Goal: Navigation & Orientation: Find specific page/section

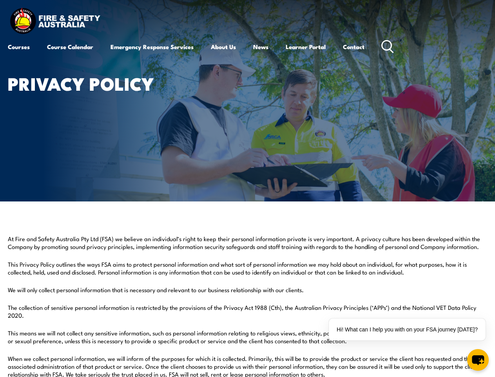
click at [248, 188] on article "Privacy Policy" at bounding box center [248, 100] width 480 height 201
click at [410, 329] on div "Hi! What can I help you with on your FSA journey [DATE]?" at bounding box center [407, 329] width 157 height 22
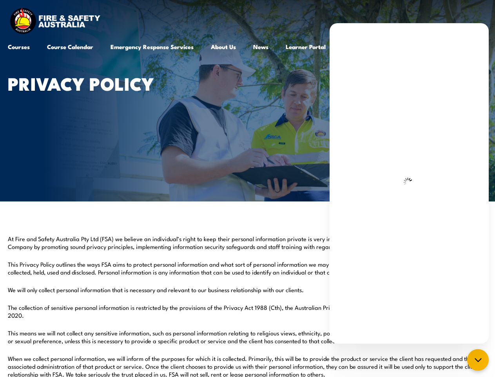
click at [478, 359] on icon "chat-button" at bounding box center [478, 359] width 9 height 9
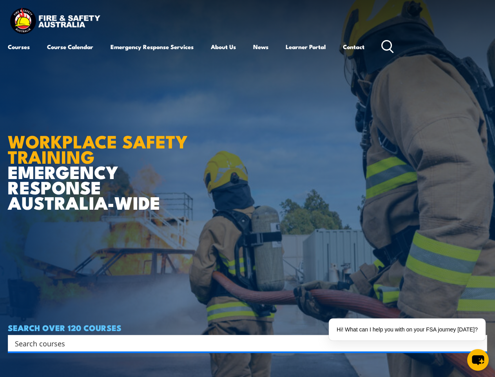
click at [248, 188] on article "WORKPLACE SAFETY TRAINING EMERGENCY RESPONSE [GEOGRAPHIC_DATA]-WIDE SEARCH OVER…" at bounding box center [248, 188] width 480 height 377
click at [242, 343] on input "Search input" at bounding box center [242, 343] width 455 height 12
click at [410, 329] on div "Hi! What can I help you with on your FSA journey [DATE]?" at bounding box center [407, 329] width 157 height 22
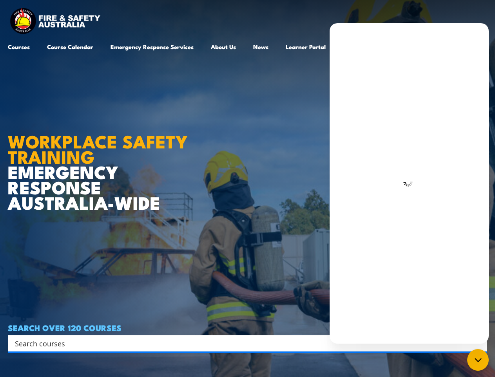
click at [478, 359] on icon "chat-button" at bounding box center [478, 359] width 9 height 9
